Goal: Complete application form: Complete application form

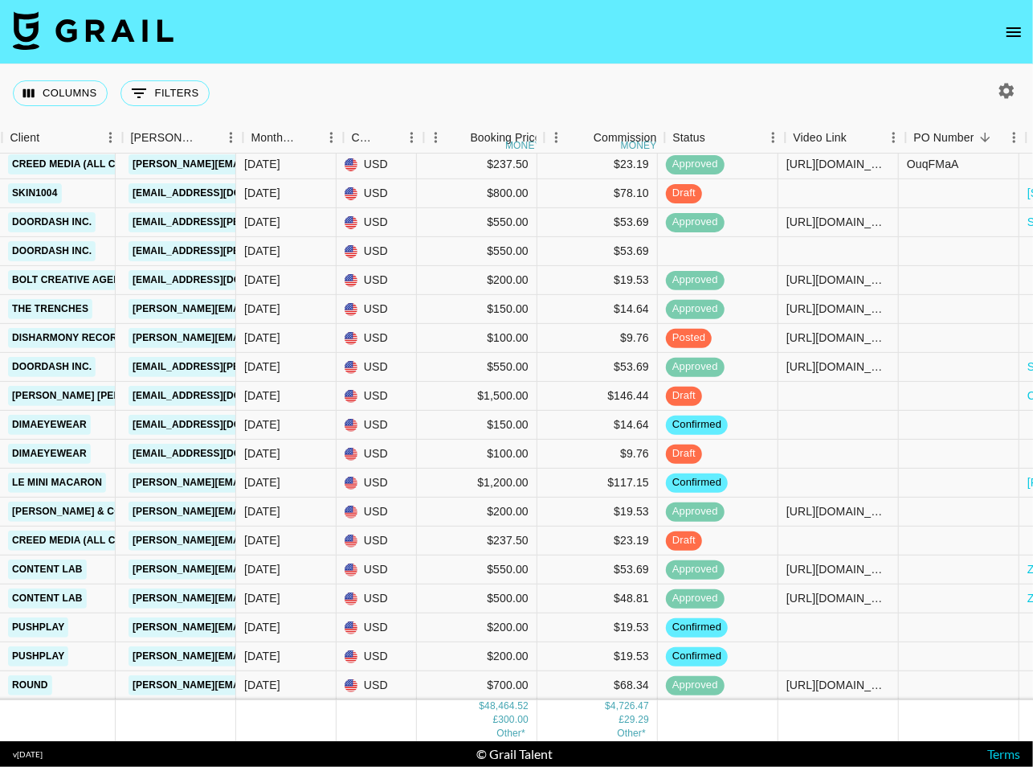
scroll to position [1676, 248]
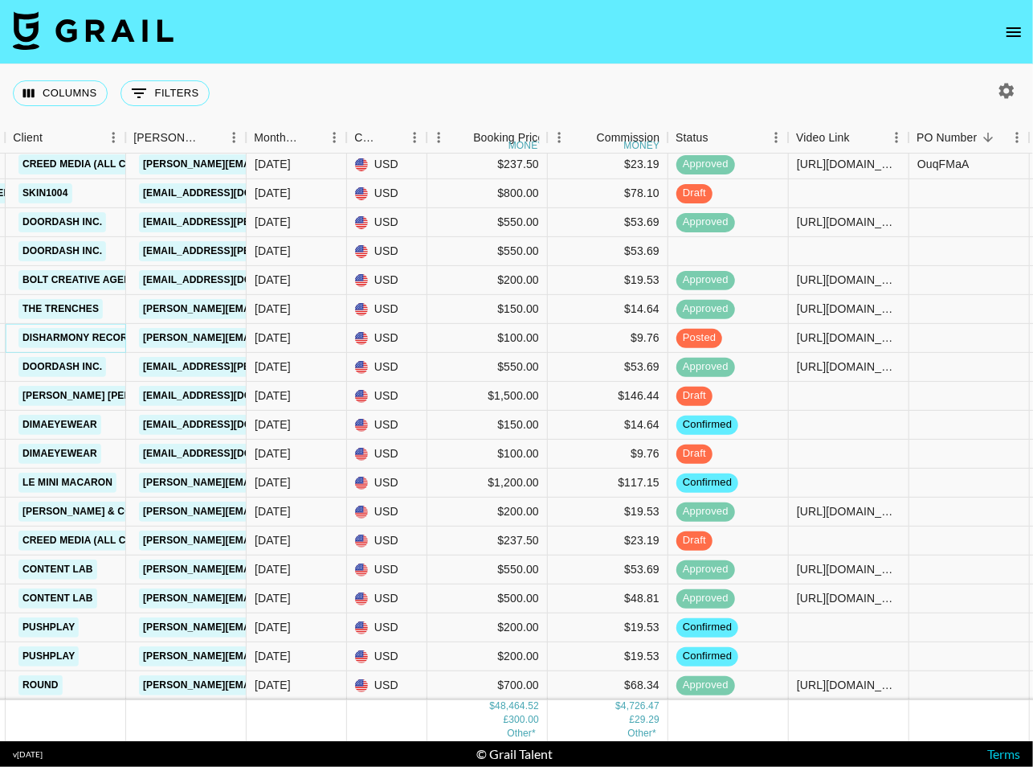
click at [80, 335] on link "Disharmony Records" at bounding box center [81, 338] width 127 height 20
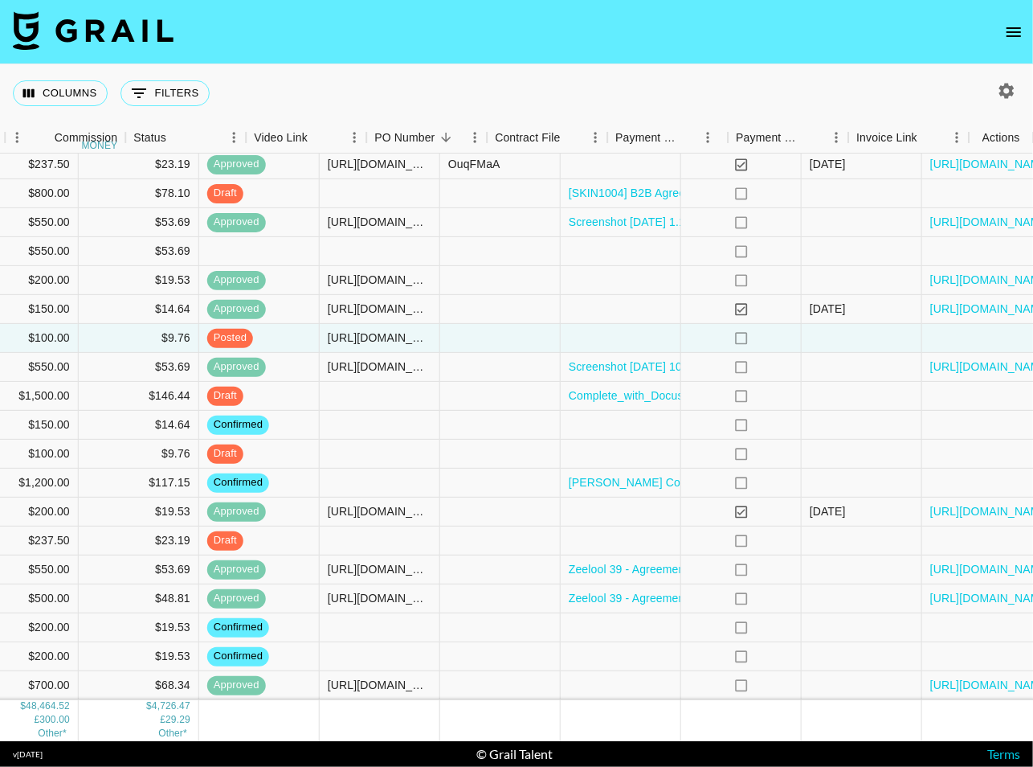
scroll to position [1676, 790]
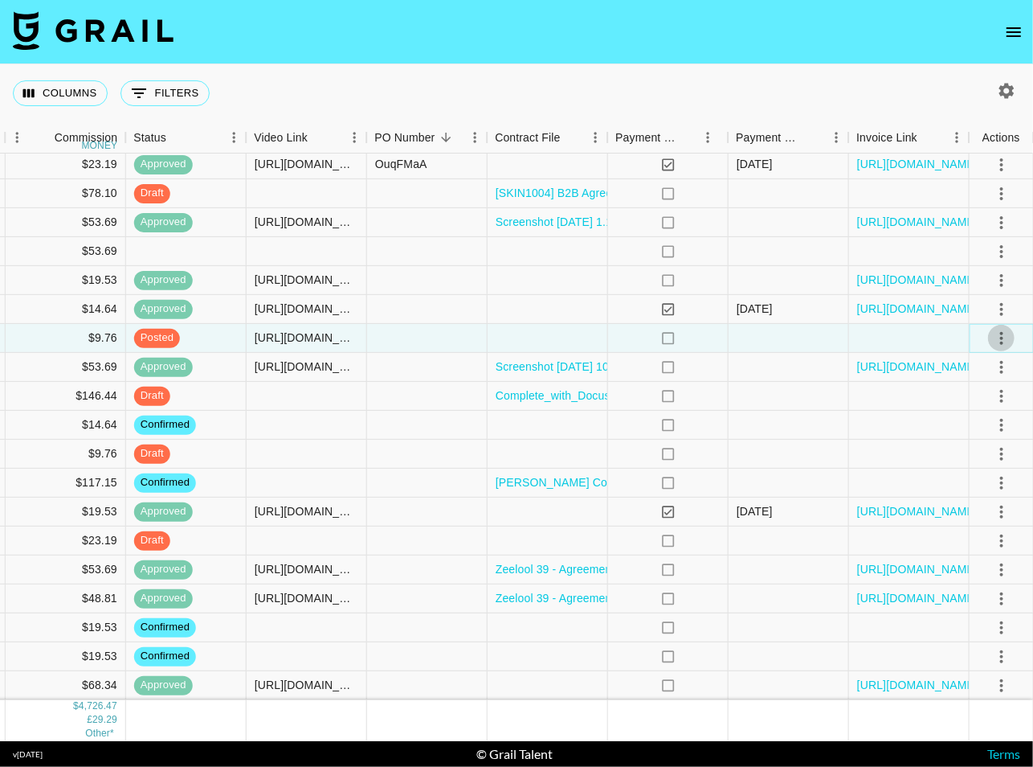
click at [1004, 340] on icon "select merge strategy" at bounding box center [1001, 338] width 19 height 19
click at [974, 479] on div "Approve" at bounding box center [966, 487] width 49 height 19
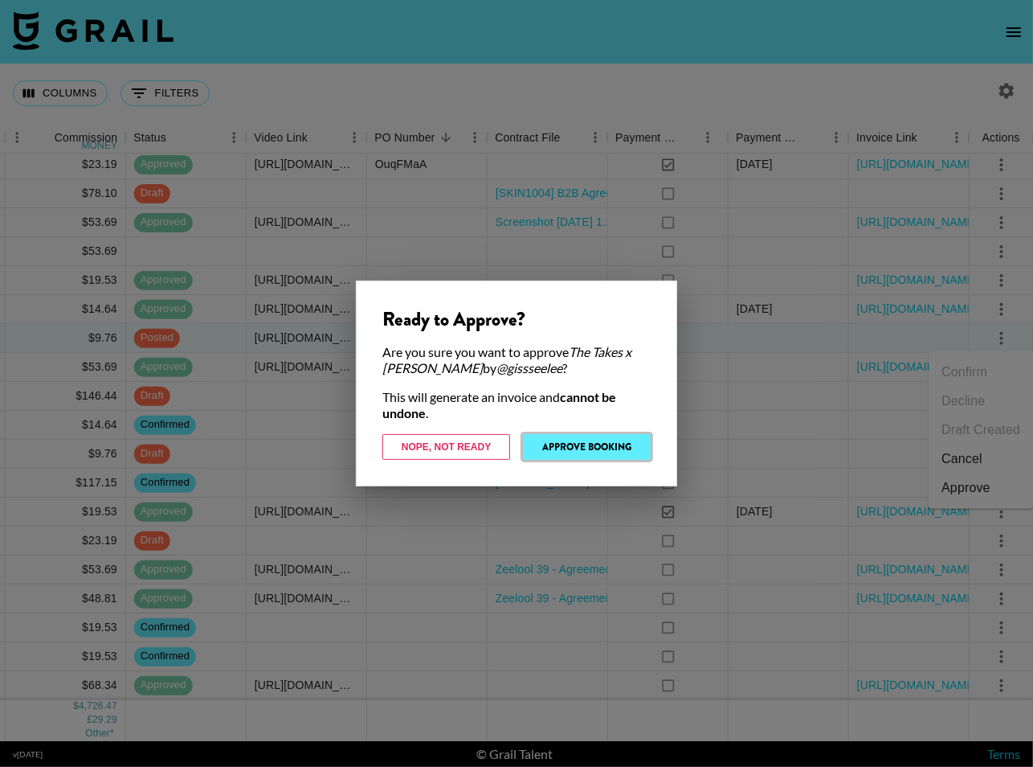
click at [590, 444] on button "Approve Booking" at bounding box center [587, 447] width 128 height 26
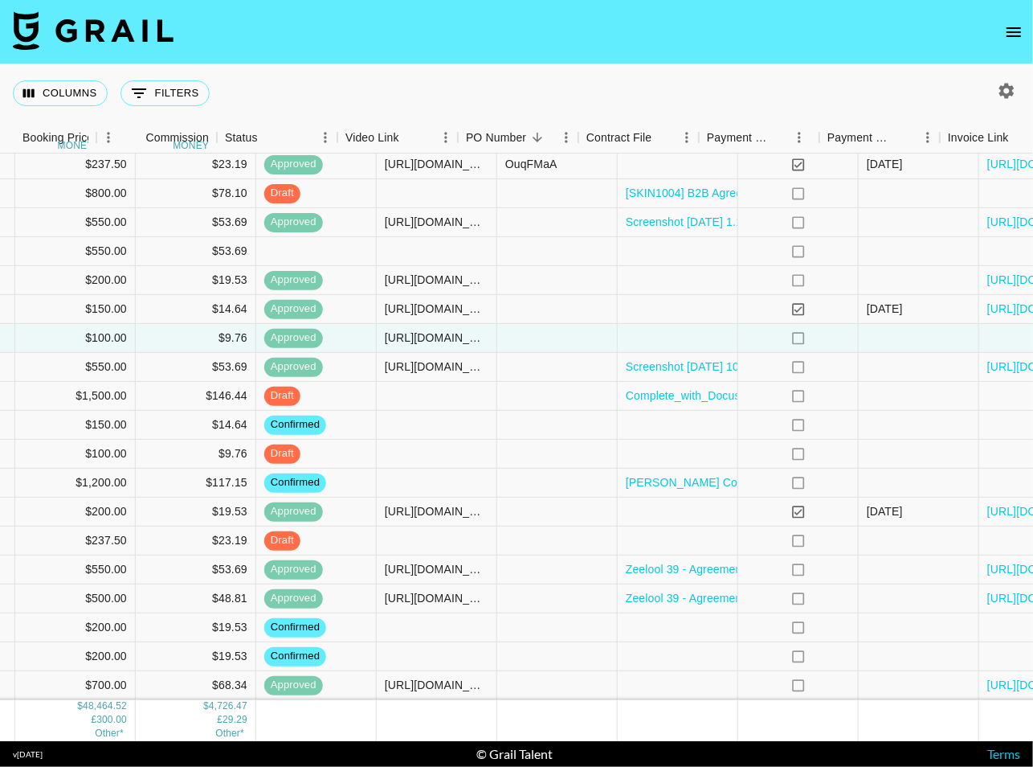
scroll to position [1676, 596]
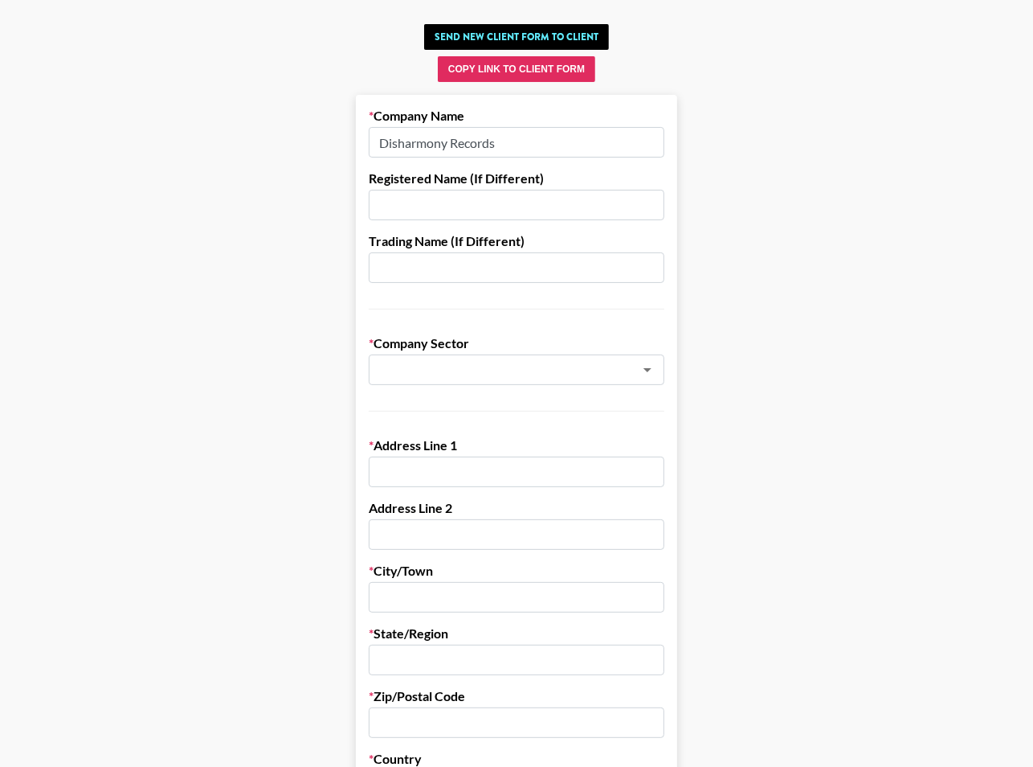
scroll to position [73, 0]
click at [431, 469] on input "text" at bounding box center [517, 471] width 296 height 31
paste input "[STREET_ADDRESS][US_STATE]"
drag, startPoint x: 604, startPoint y: 467, endPoint x: 469, endPoint y: 467, distance: 135.8
click at [469, 467] on input "[STREET_ADDRESS][US_STATE]" at bounding box center [517, 471] width 296 height 31
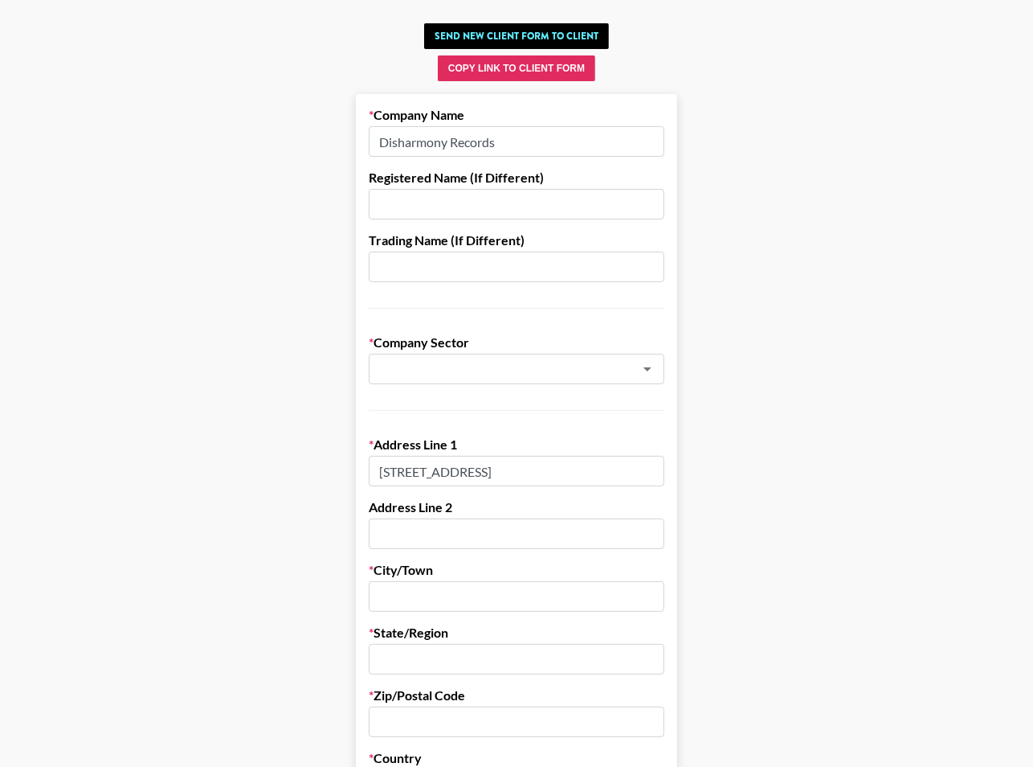
type input "[STREET_ADDRESS]"
click at [406, 590] on input "text" at bounding box center [517, 596] width 296 height 31
paste input ", [US_STATE][GEOGRAPHIC_DATA]"
drag, startPoint x: 386, startPoint y: 595, endPoint x: 321, endPoint y: 595, distance: 64.3
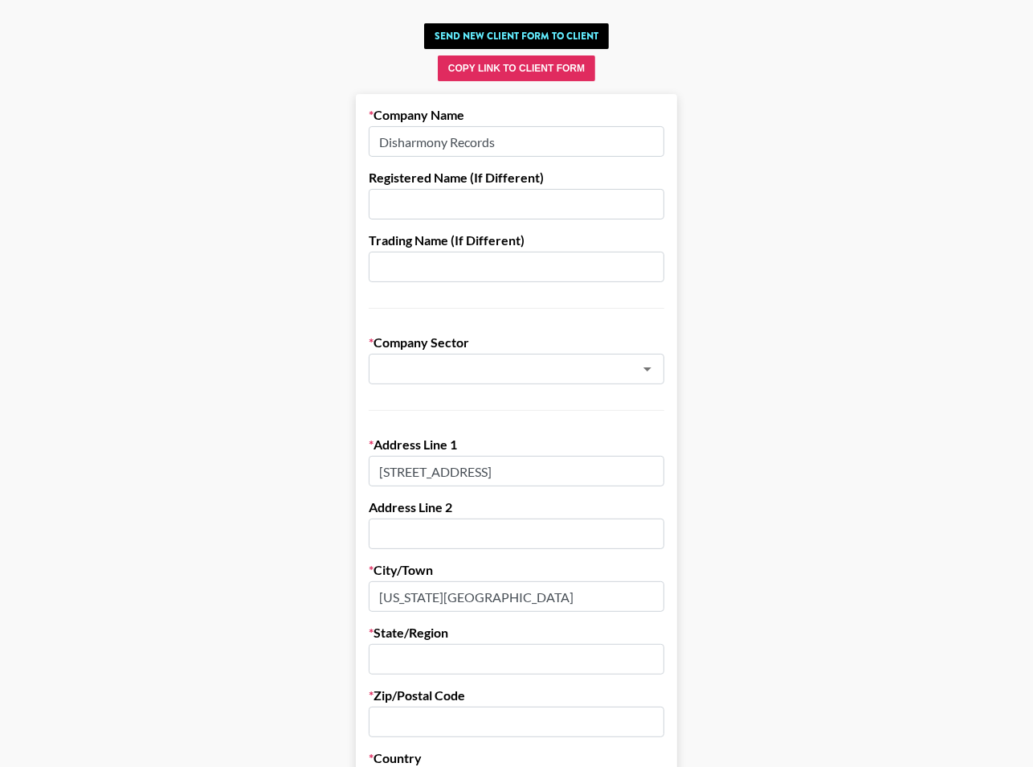
drag, startPoint x: 547, startPoint y: 600, endPoint x: 433, endPoint y: 599, distance: 114.1
click at [433, 599] on input "[US_STATE][GEOGRAPHIC_DATA]" at bounding box center [517, 596] width 296 height 31
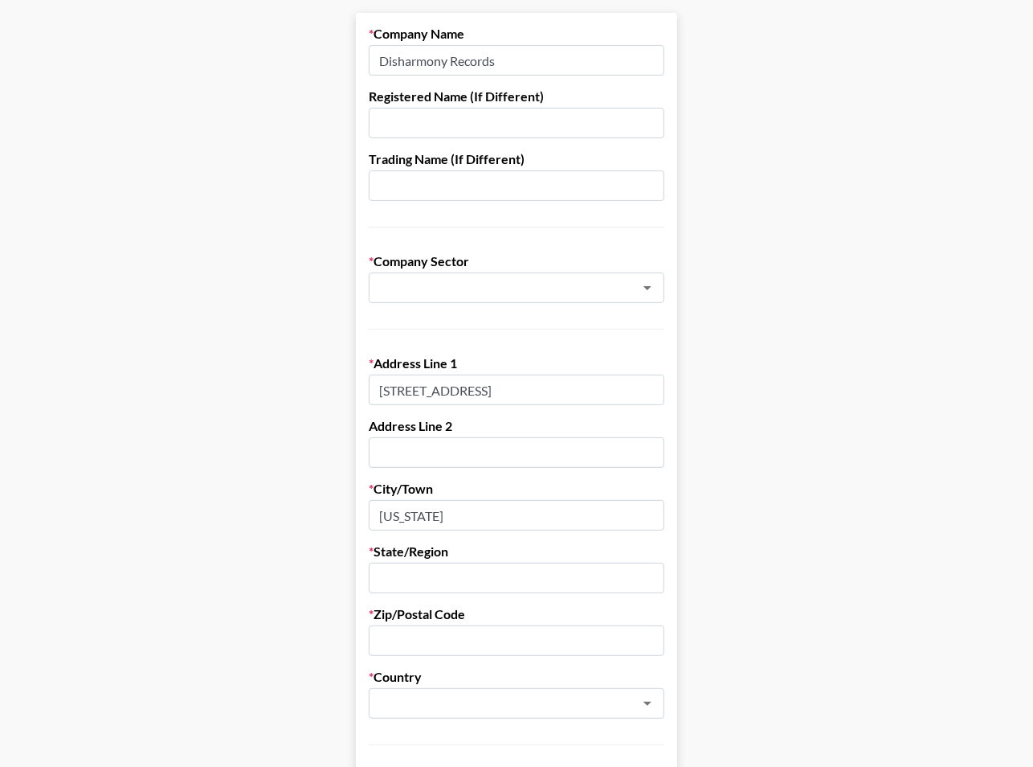
scroll to position [166, 0]
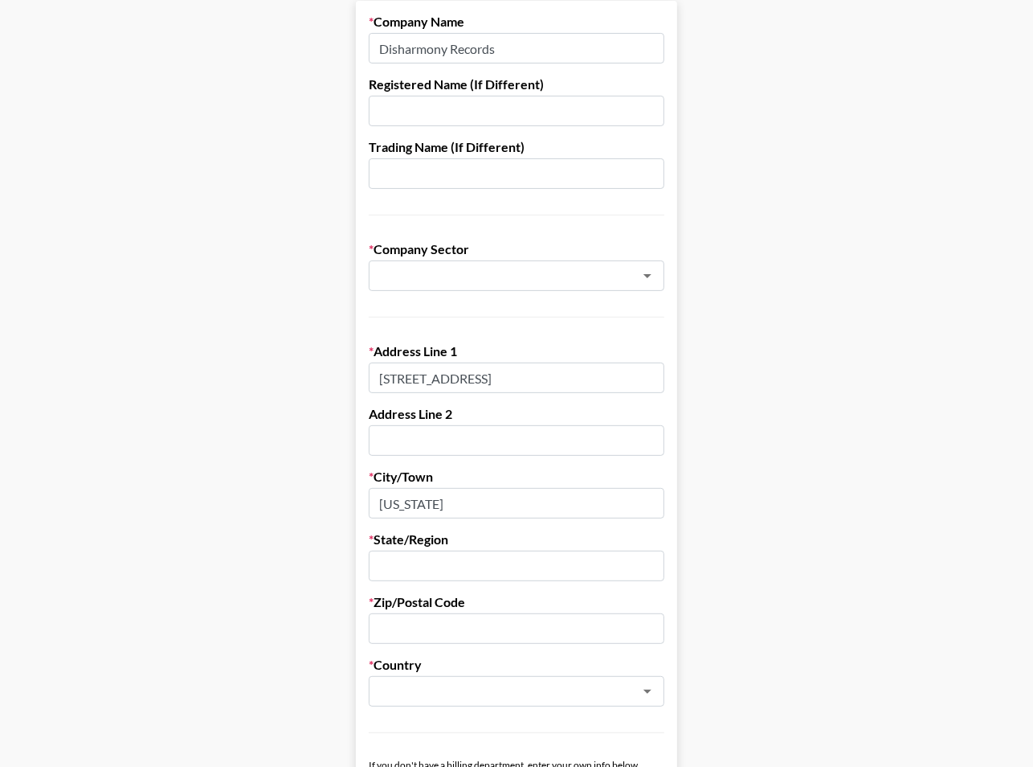
type input "[US_STATE]"
click at [427, 565] on input "text" at bounding box center [517, 565] width 296 height 31
type input "NY"
click at [428, 629] on input "text" at bounding box center [517, 628] width 296 height 31
type input "10010"
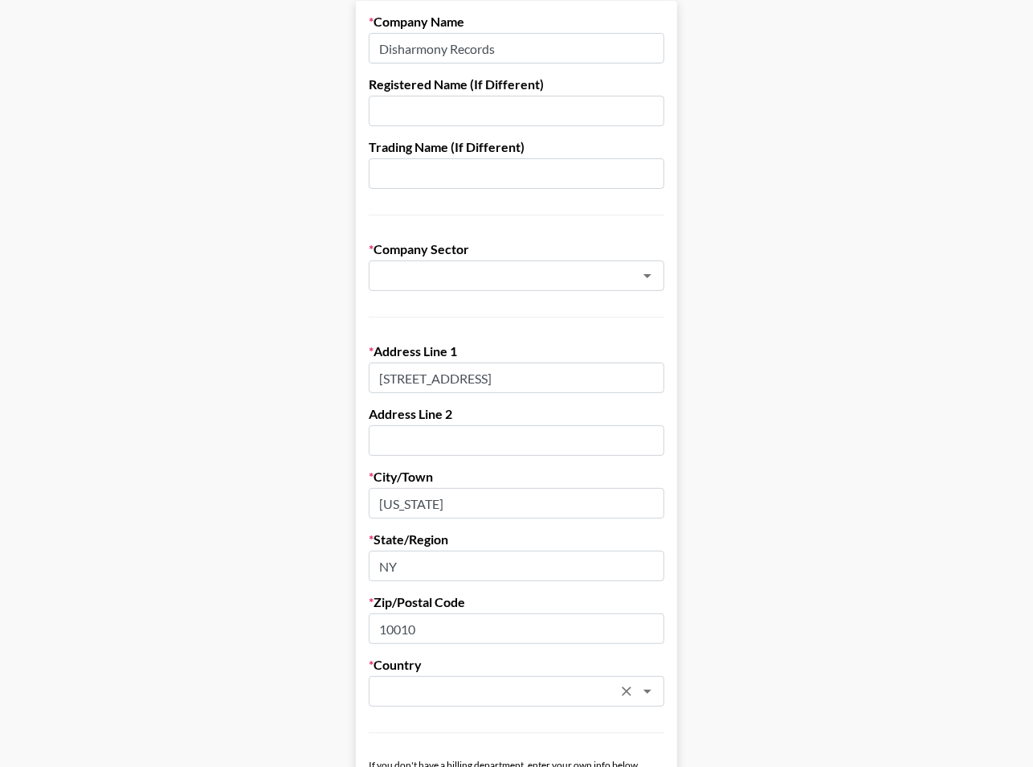
click at [436, 689] on input "text" at bounding box center [496, 691] width 234 height 18
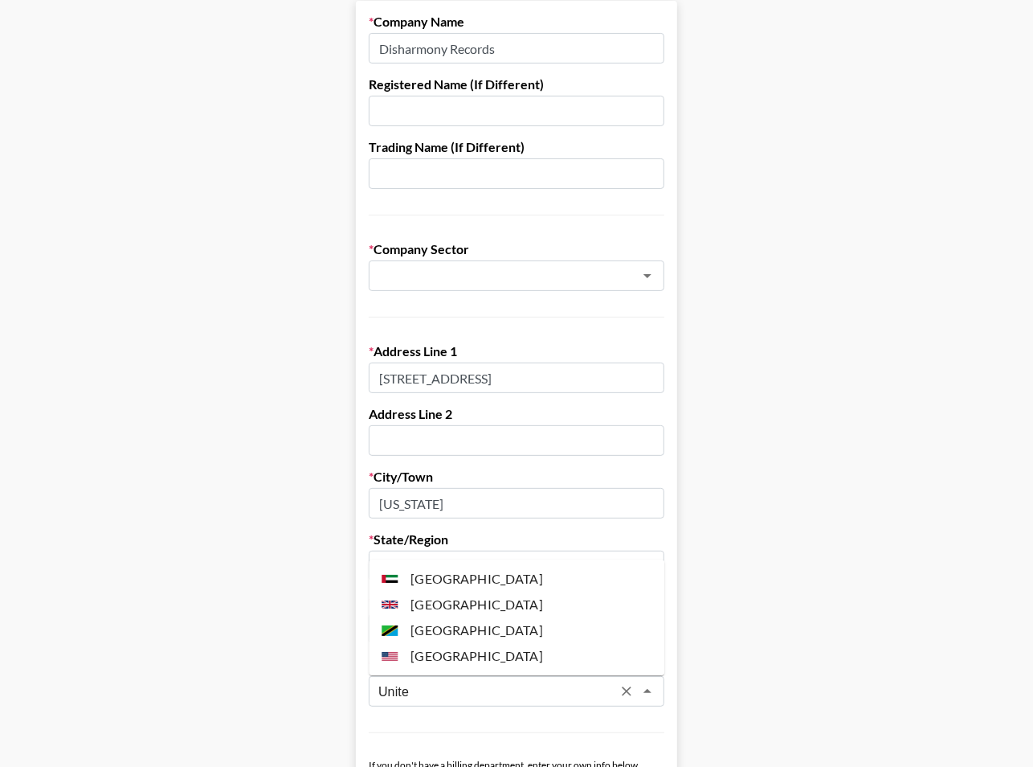
click at [461, 664] on li "[GEOGRAPHIC_DATA]" at bounding box center [517, 656] width 296 height 26
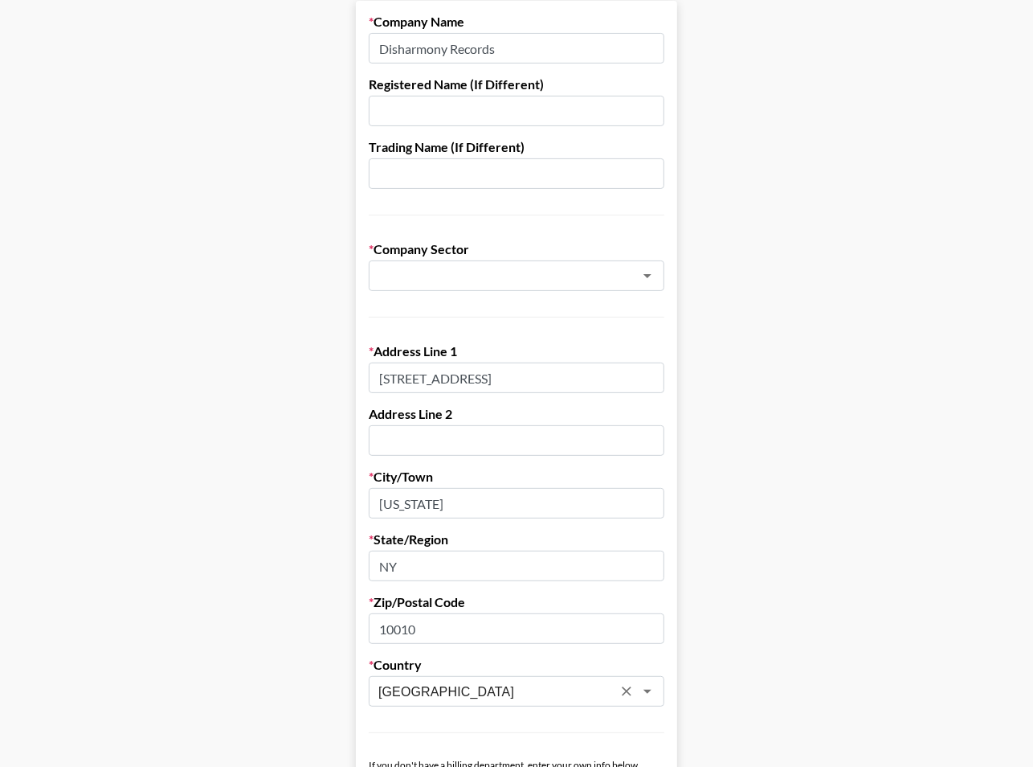
scroll to position [448, 0]
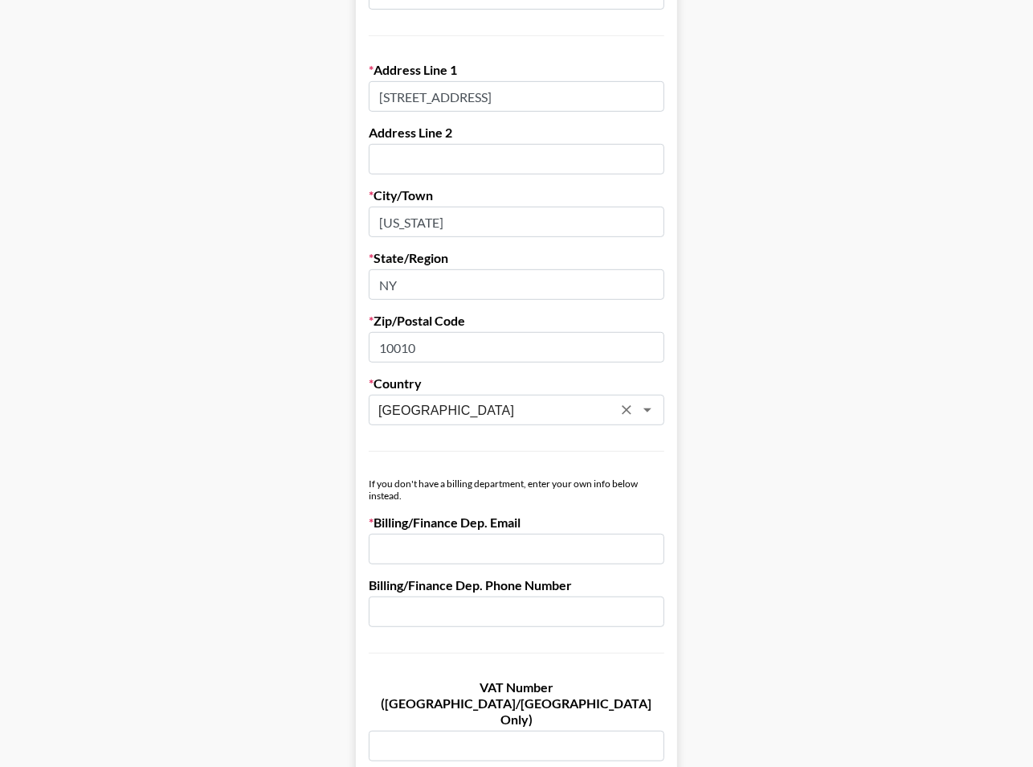
type input "[GEOGRAPHIC_DATA]"
click at [494, 549] on input "email" at bounding box center [517, 549] width 296 height 31
paste input "[PERSON_NAME][EMAIL_ADDRESS][PERSON_NAME][DOMAIN_NAME]"
click at [380, 546] on input "[PERSON_NAME][EMAIL_ADDRESS][PERSON_NAME][DOMAIN_NAME]" at bounding box center [517, 549] width 296 height 31
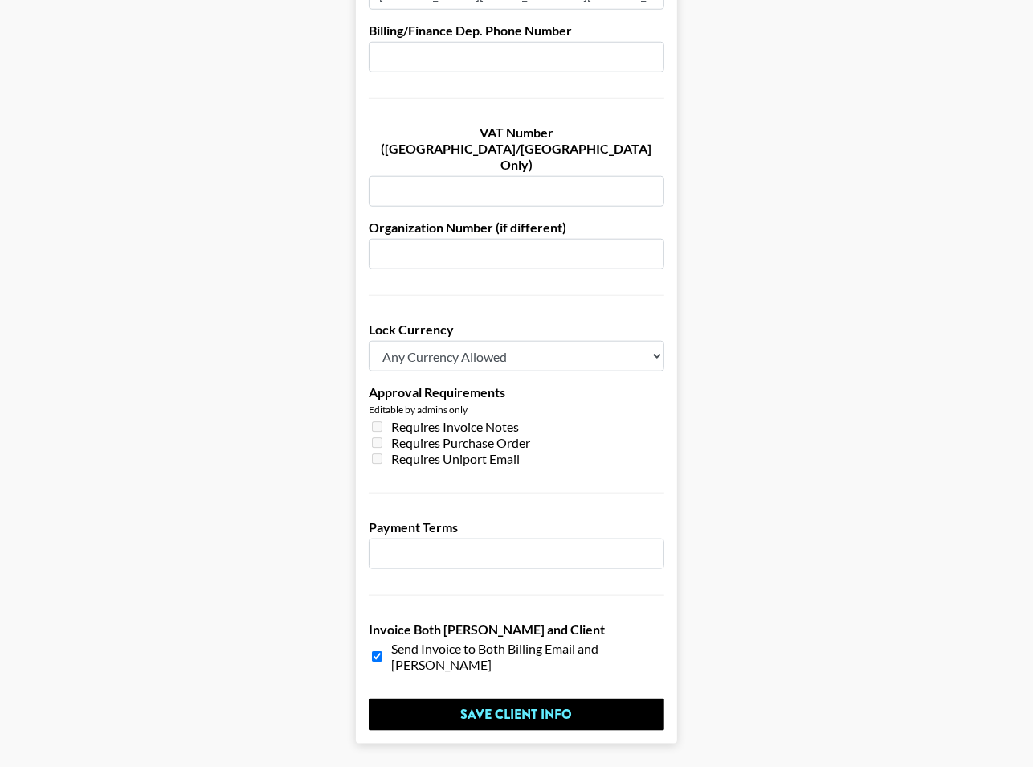
scroll to position [1015, 0]
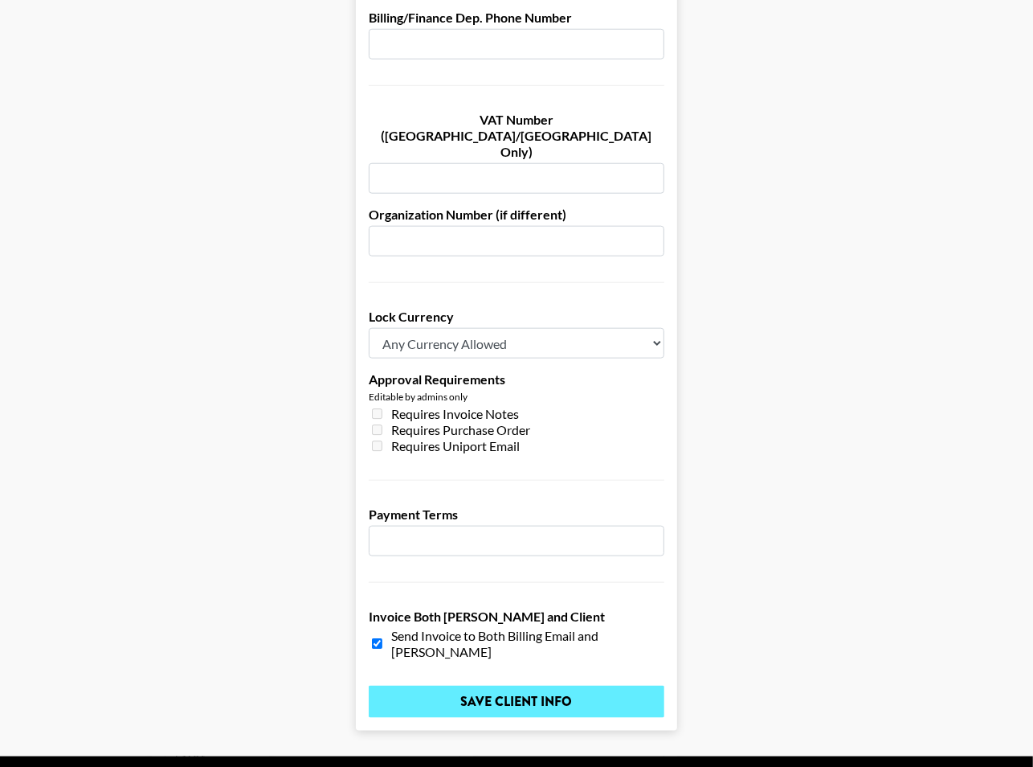
type input "[PERSON_NAME][EMAIL_ADDRESS][PERSON_NAME][DOMAIN_NAME]"
click at [487, 685] on input "Save Client Info" at bounding box center [517, 701] width 296 height 32
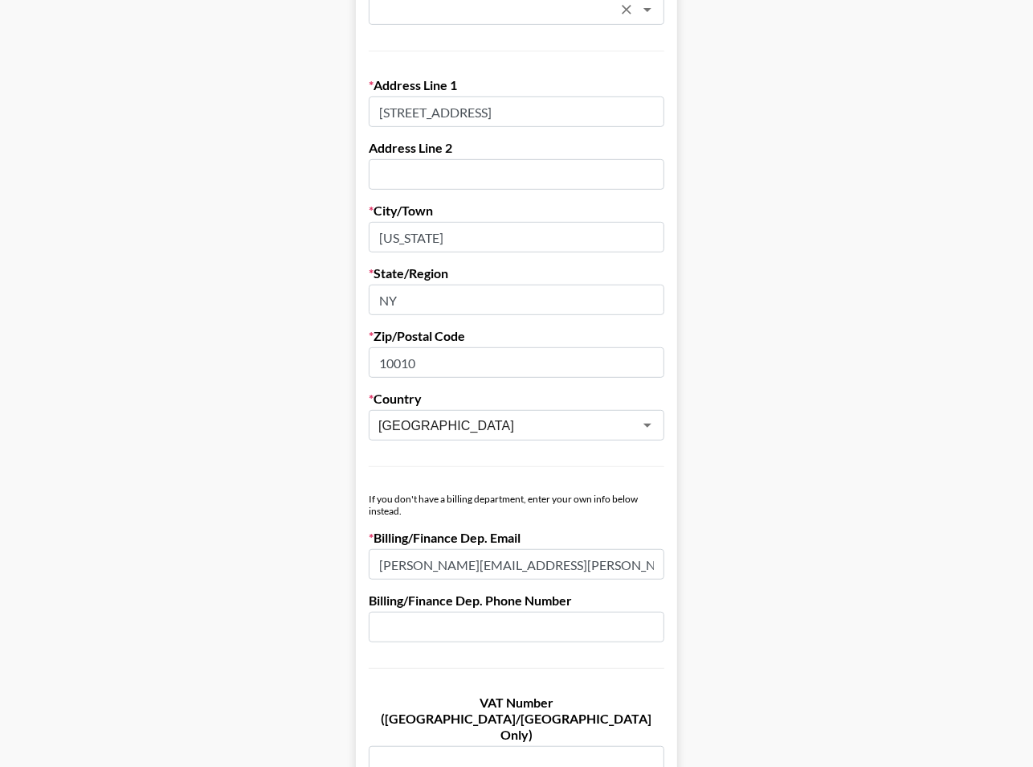
scroll to position [41, 0]
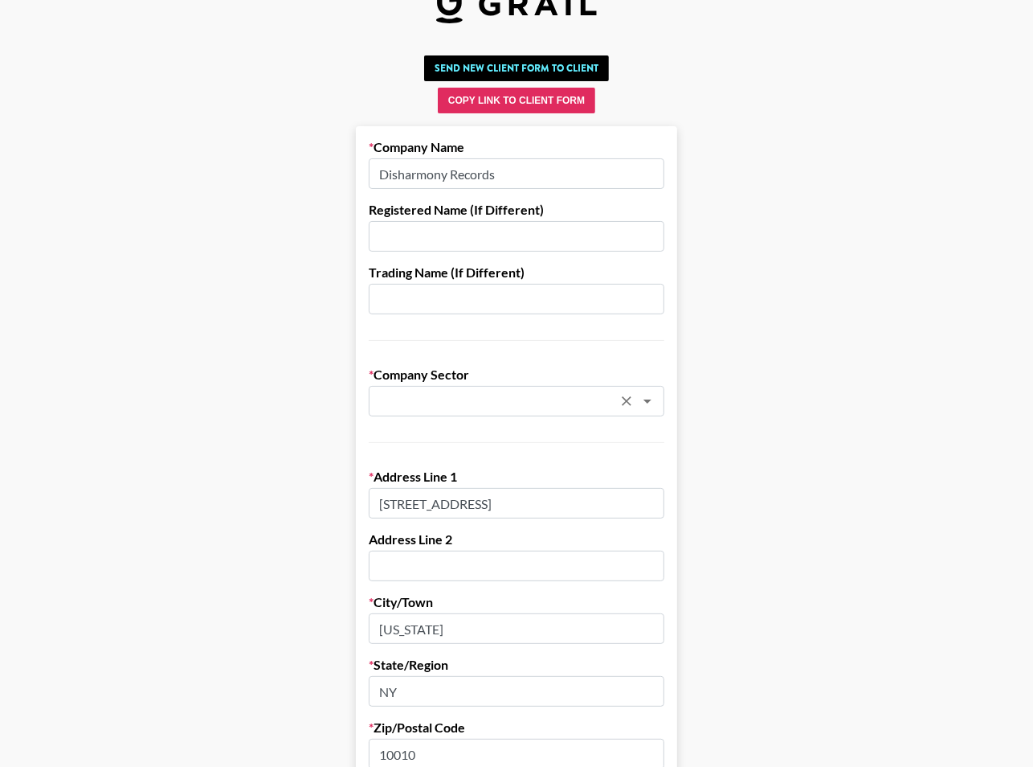
click at [546, 392] on input "text" at bounding box center [496, 401] width 234 height 18
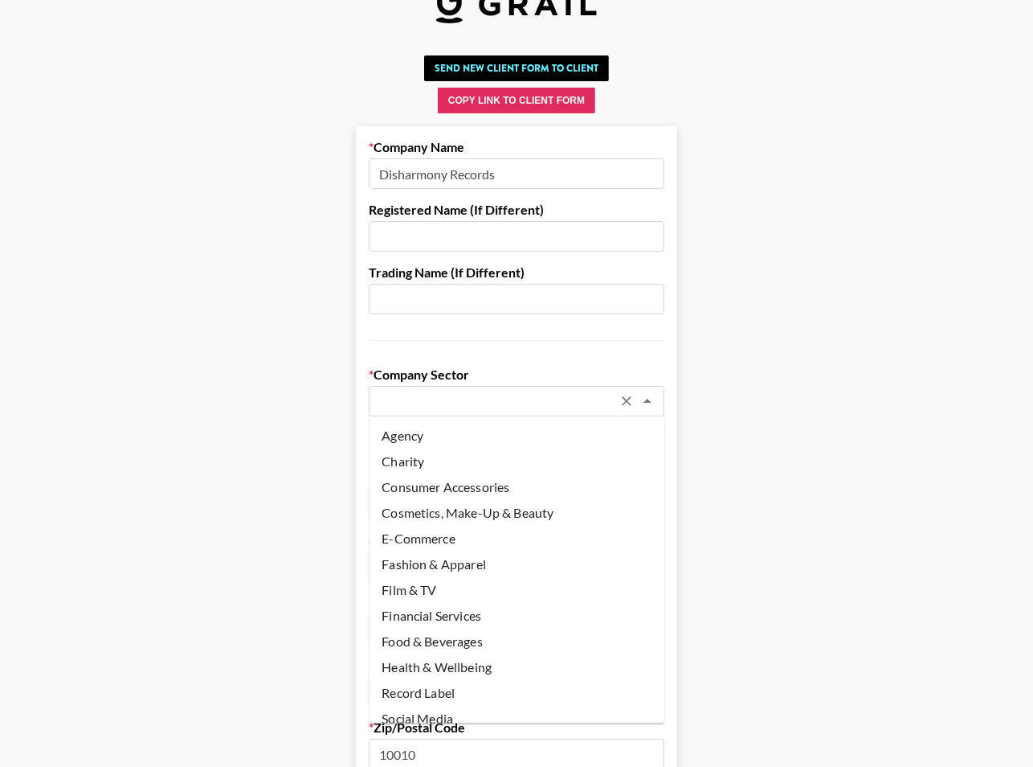
click at [403, 437] on li "Agency" at bounding box center [517, 436] width 296 height 26
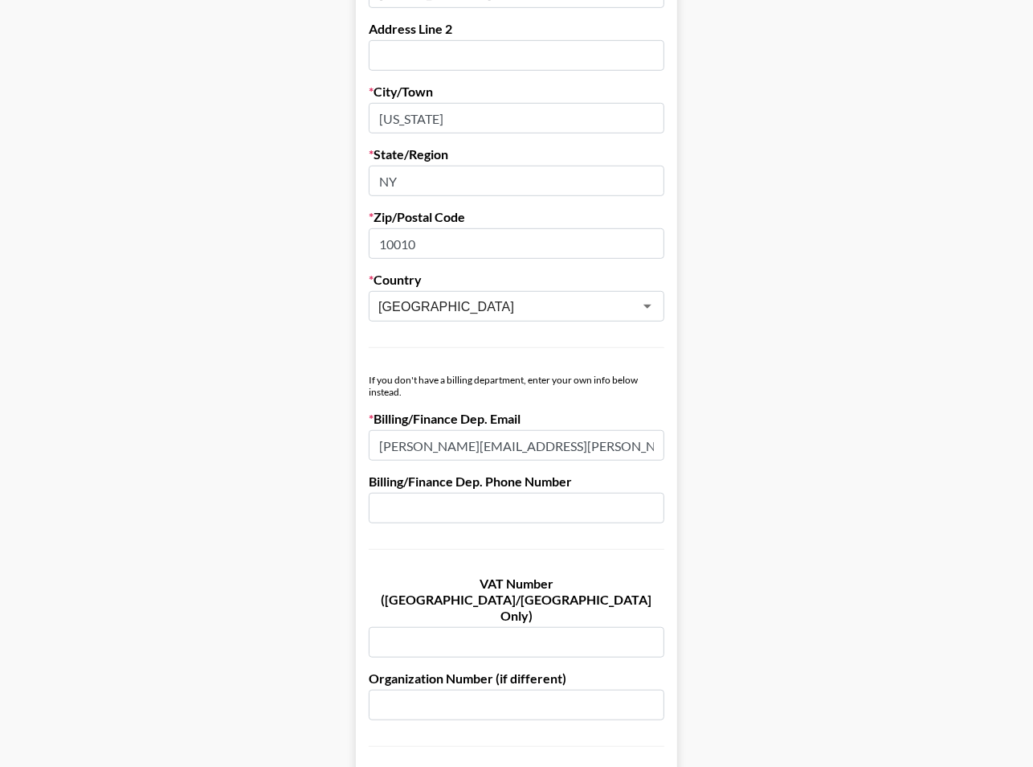
scroll to position [219, 0]
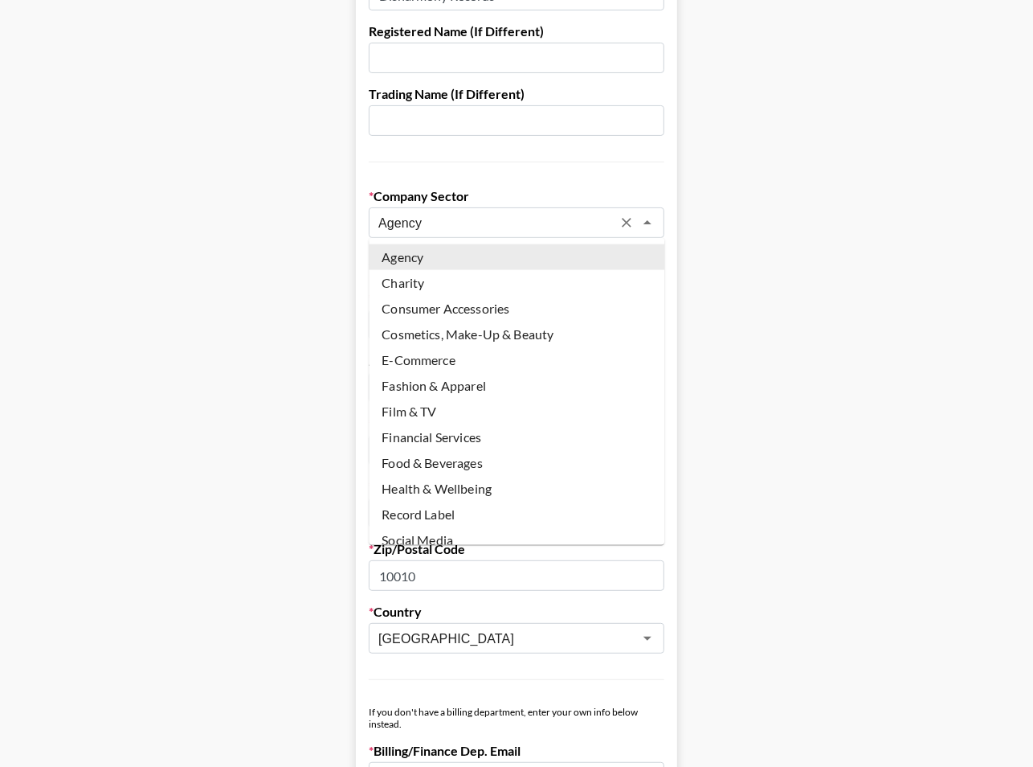
click at [544, 214] on input "Agency" at bounding box center [496, 223] width 234 height 18
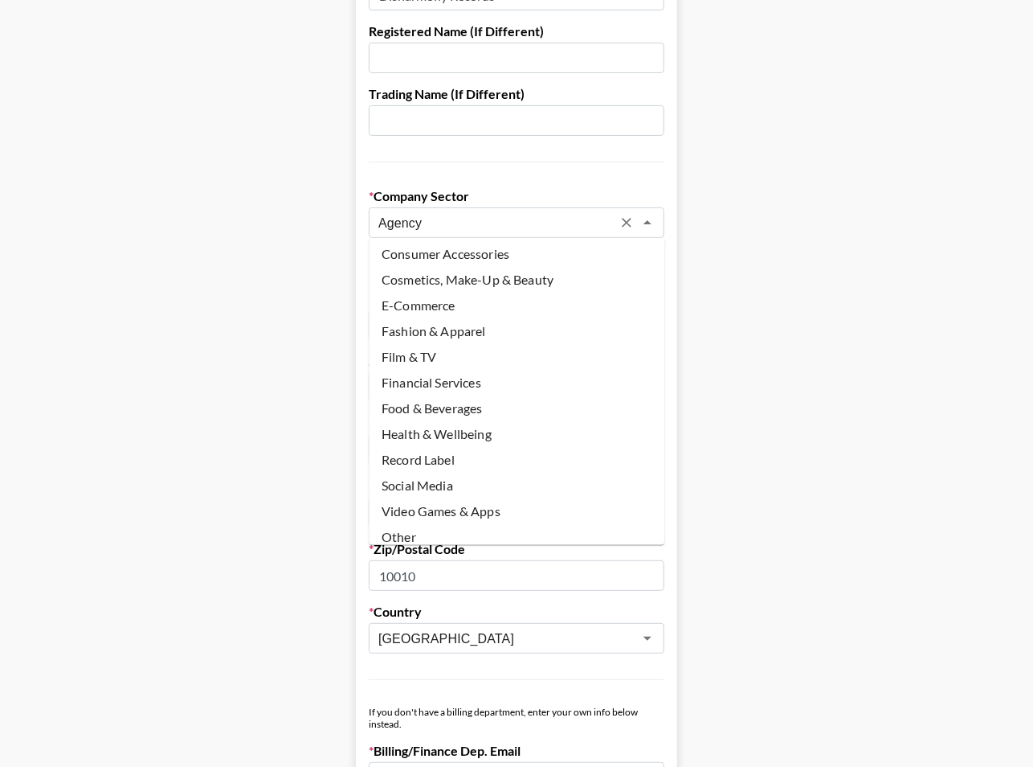
scroll to position [66, 0]
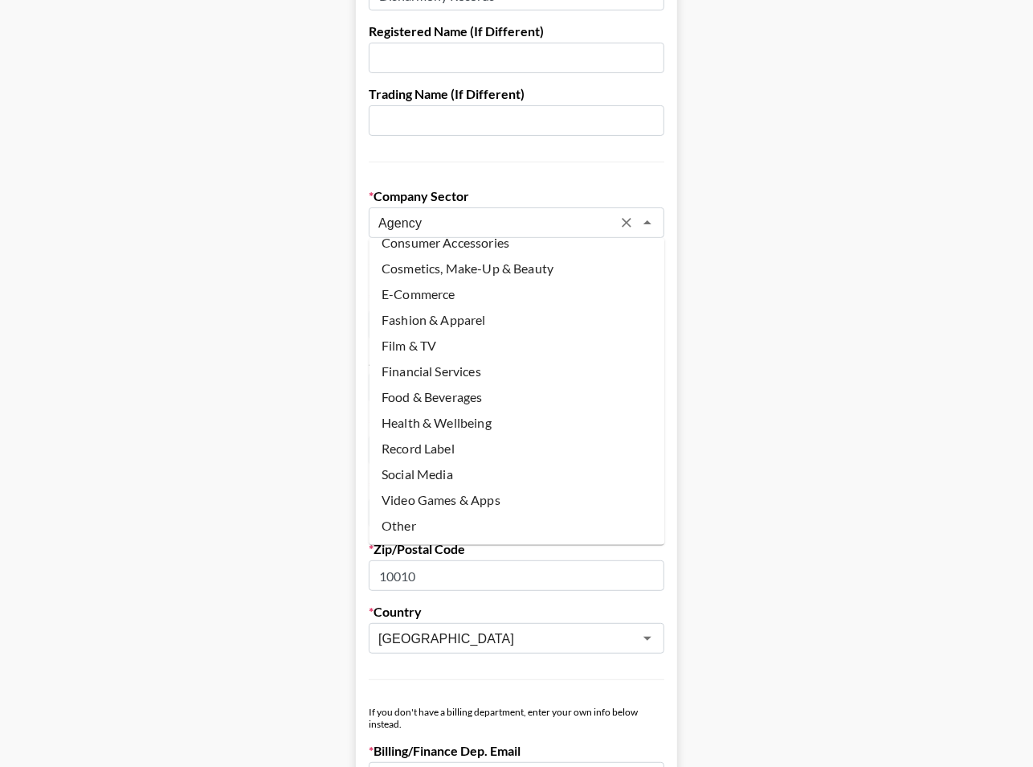
click at [488, 439] on li "Record Label" at bounding box center [517, 449] width 296 height 26
type input "Record Label"
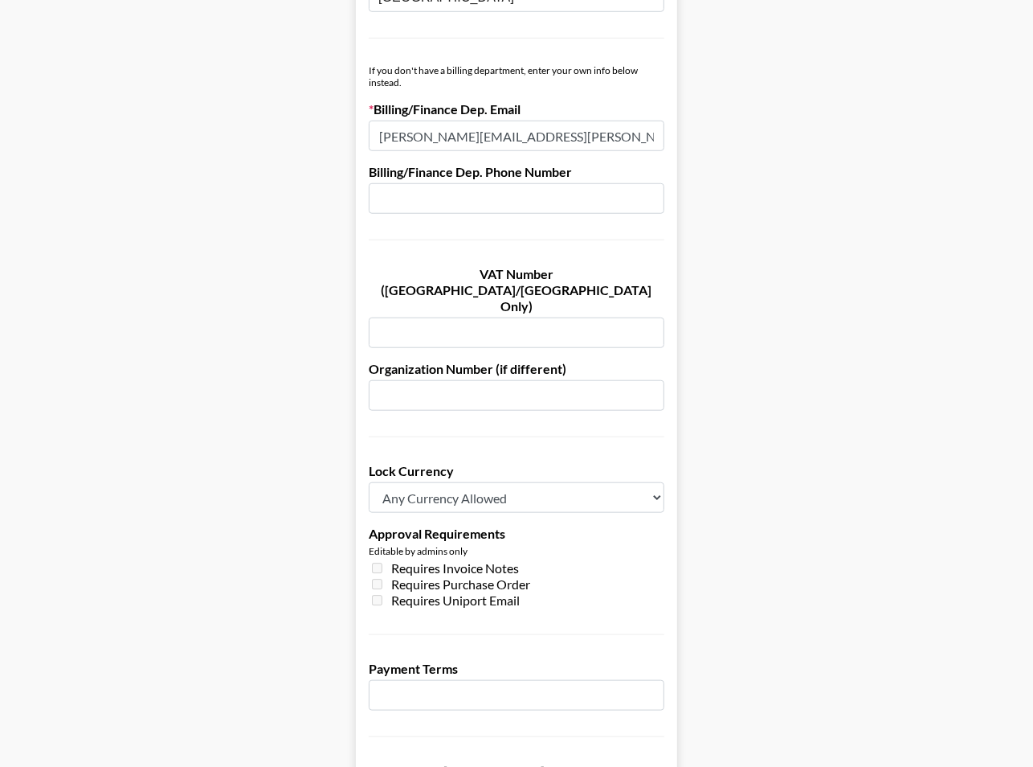
scroll to position [989, 0]
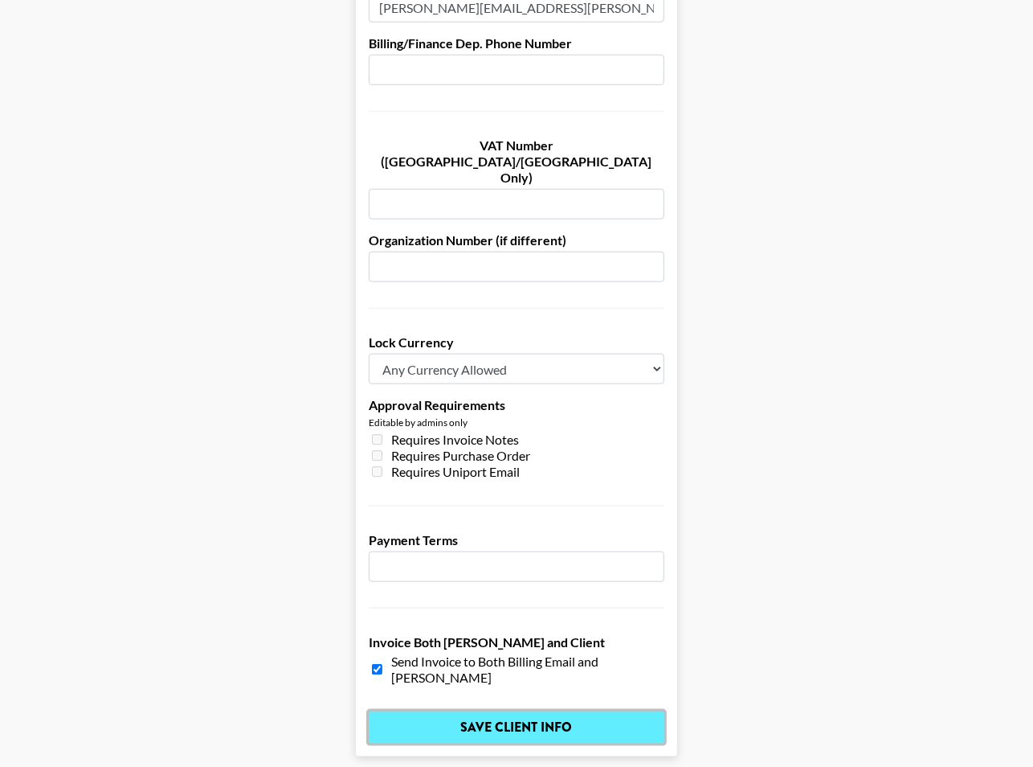
click at [443, 711] on input "Save Client Info" at bounding box center [517, 727] width 296 height 32
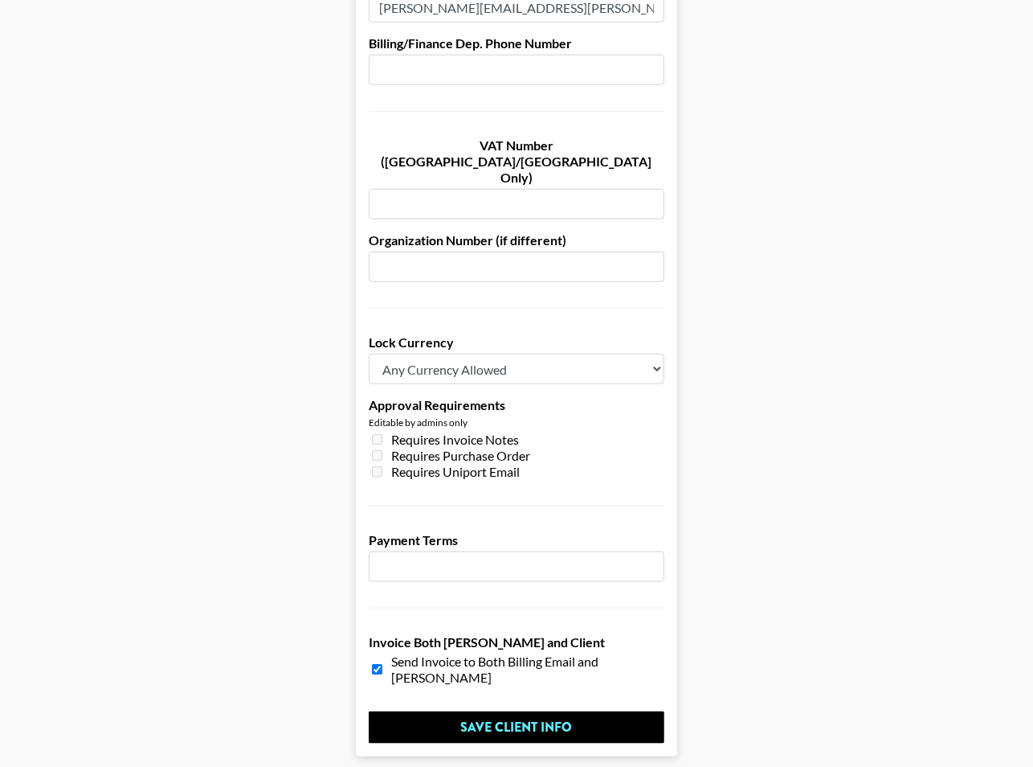
scroll to position [0, 0]
